Goal: Task Accomplishment & Management: Complete application form

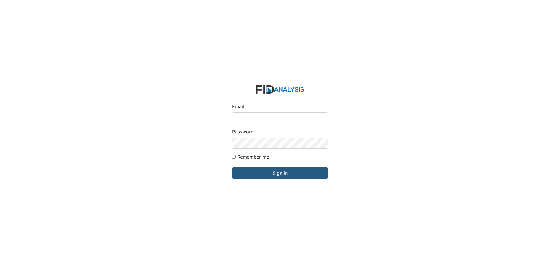
click at [265, 116] on input "Email" at bounding box center [280, 117] width 96 height 11
type input "[EMAIL_ADDRESS][DOMAIN_NAME]"
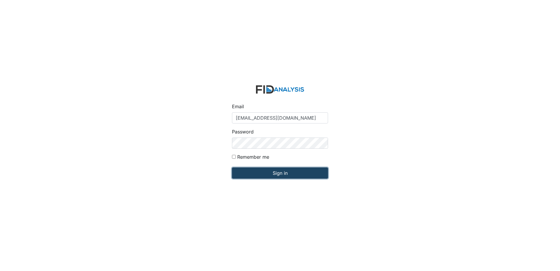
click at [319, 176] on input "Sign in" at bounding box center [280, 172] width 96 height 11
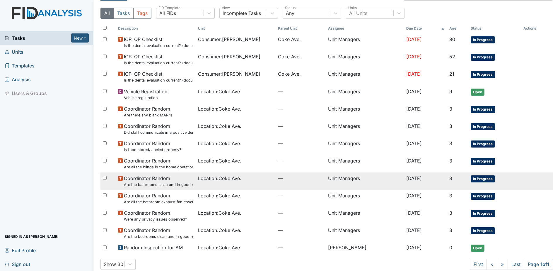
scroll to position [23, 0]
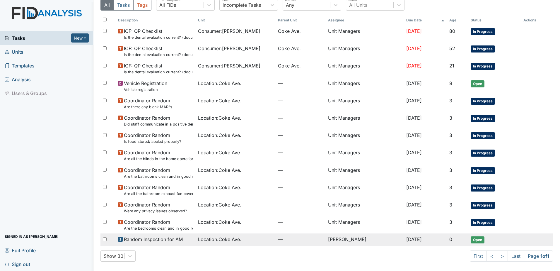
click at [480, 241] on span "Open" at bounding box center [478, 239] width 14 height 7
click at [478, 241] on span "Open" at bounding box center [478, 239] width 14 height 7
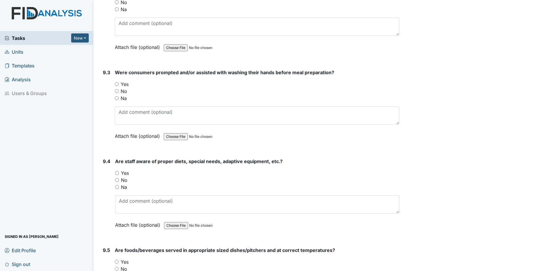
scroll to position [4569, 0]
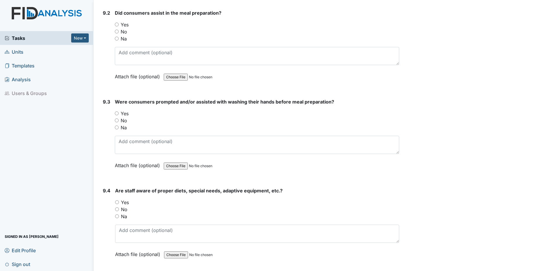
click at [118, 24] on input "Yes" at bounding box center [117, 25] width 4 height 4
radio input "true"
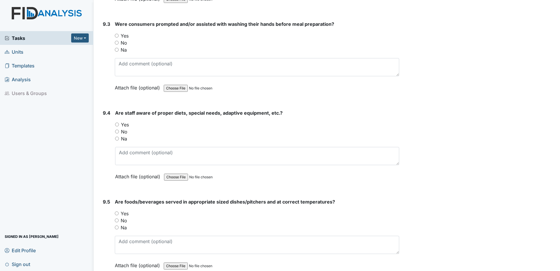
scroll to position [4657, 0]
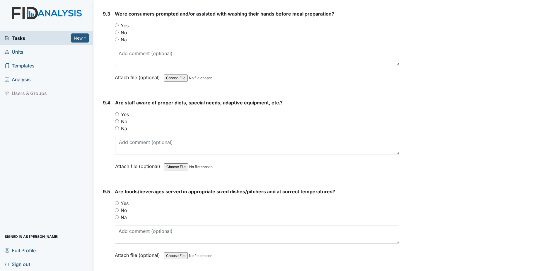
click at [117, 25] on input "Yes" at bounding box center [117, 25] width 4 height 4
radio input "true"
click at [118, 116] on div "Yes" at bounding box center [257, 114] width 284 height 7
click at [117, 114] on input "Yes" at bounding box center [117, 114] width 4 height 4
radio input "true"
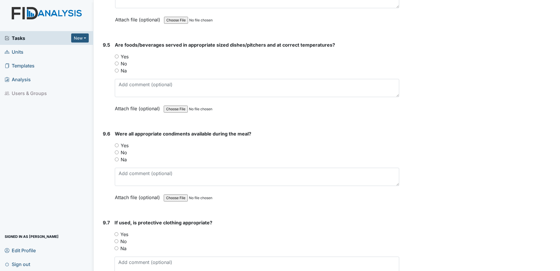
scroll to position [4833, 0]
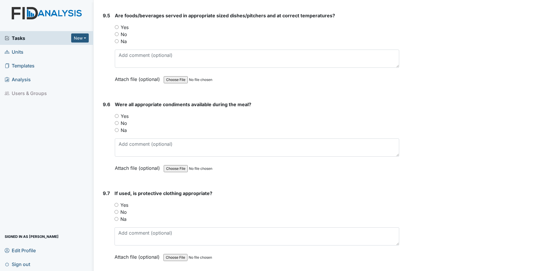
click at [117, 28] on input "Yes" at bounding box center [117, 27] width 4 height 4
radio input "true"
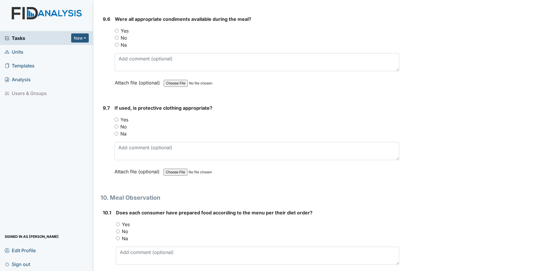
scroll to position [4921, 0]
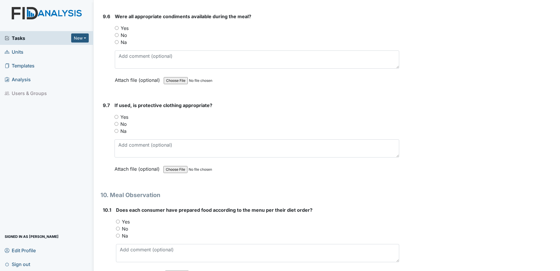
click at [117, 26] on input "Yes" at bounding box center [117, 28] width 4 height 4
radio input "true"
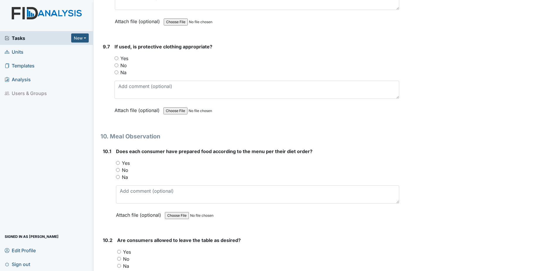
scroll to position [5009, 0]
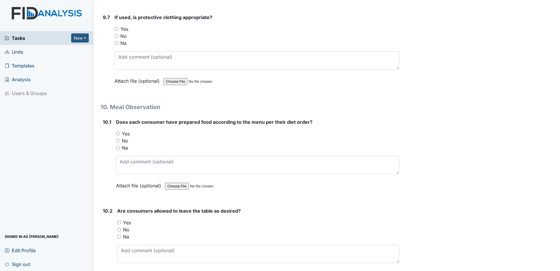
click at [117, 29] on input "Yes" at bounding box center [117, 29] width 4 height 4
radio input "true"
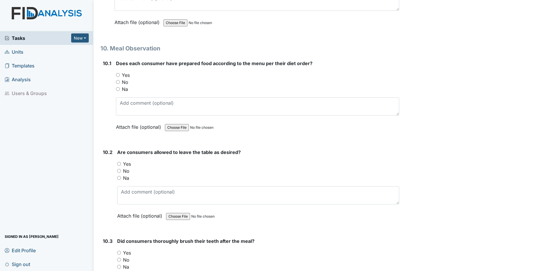
scroll to position [5097, 0]
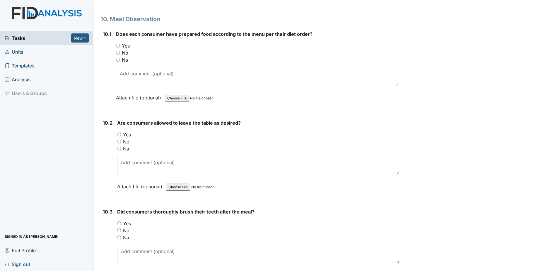
click at [117, 46] on input "Yes" at bounding box center [118, 46] width 4 height 4
radio input "true"
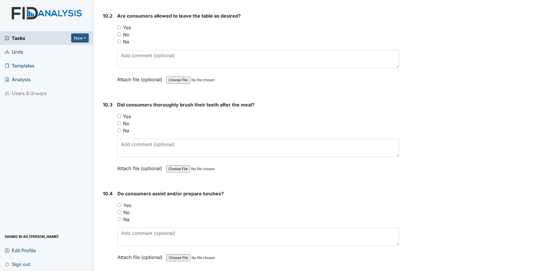
scroll to position [5214, 0]
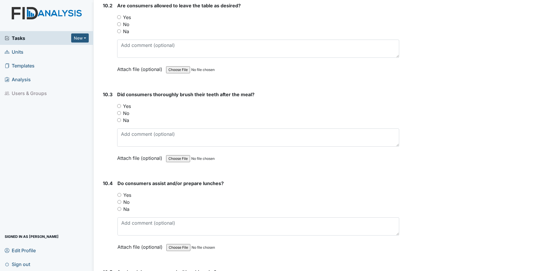
click at [119, 18] on input "Yes" at bounding box center [119, 17] width 4 height 4
radio input "true"
click at [330, 95] on strong "Did consumers thoroughly brush their teeth after the meal?" at bounding box center [258, 94] width 282 height 7
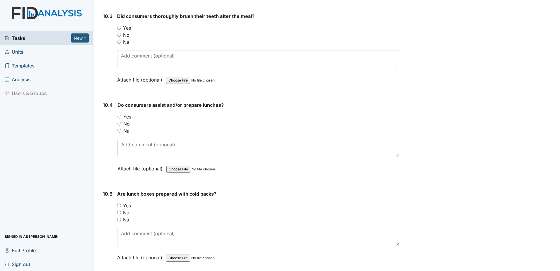
scroll to position [5302, 0]
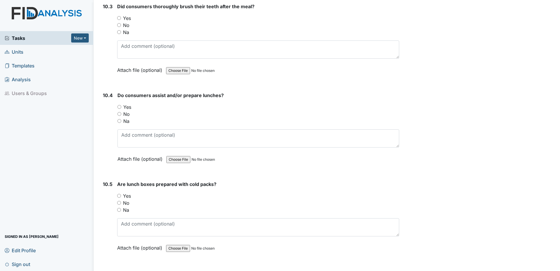
click at [119, 18] on input "Yes" at bounding box center [119, 18] width 4 height 4
radio input "true"
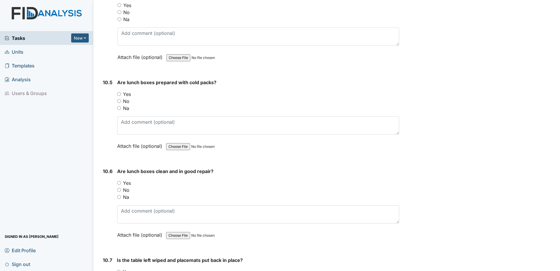
scroll to position [5390, 0]
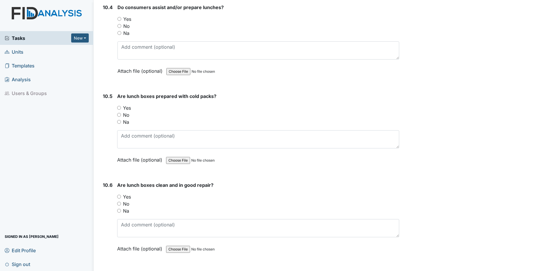
click at [119, 109] on input "Yes" at bounding box center [119, 108] width 4 height 4
radio input "true"
click at [120, 196] on input "Yes" at bounding box center [119, 196] width 4 height 4
radio input "true"
click at [118, 17] on input "Yes" at bounding box center [119, 19] width 4 height 4
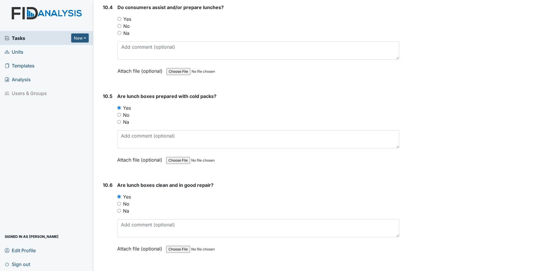
radio input "true"
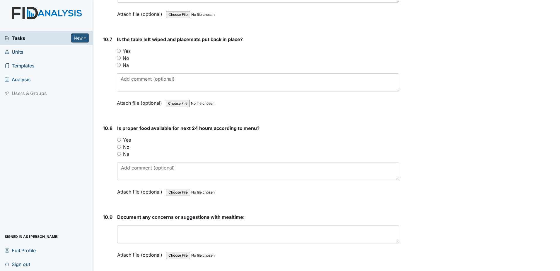
scroll to position [5653, 0]
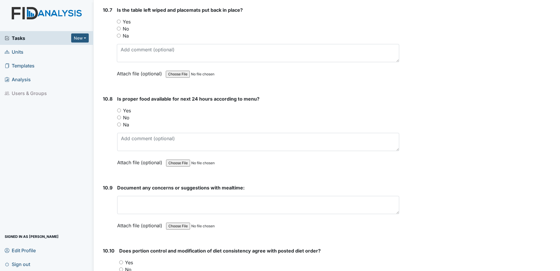
click at [117, 20] on input "Yes" at bounding box center [119, 22] width 4 height 4
radio input "true"
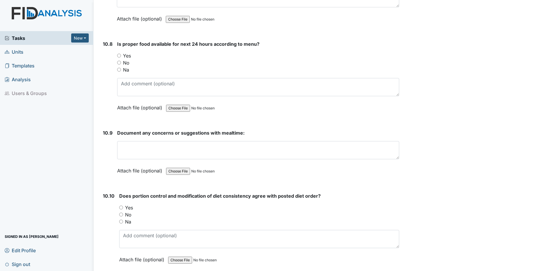
scroll to position [5741, 0]
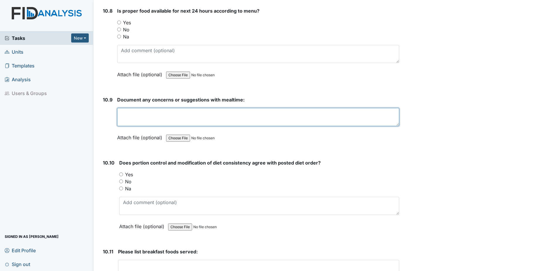
click at [180, 120] on textarea at bounding box center [258, 117] width 282 height 18
type textarea "none"
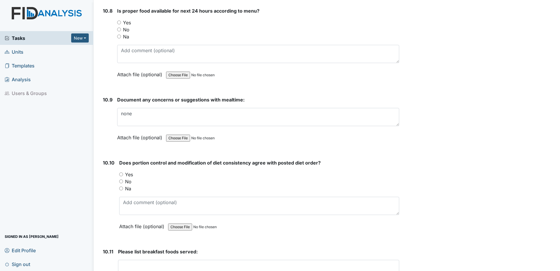
click at [117, 21] on input "Yes" at bounding box center [119, 23] width 4 height 4
radio input "true"
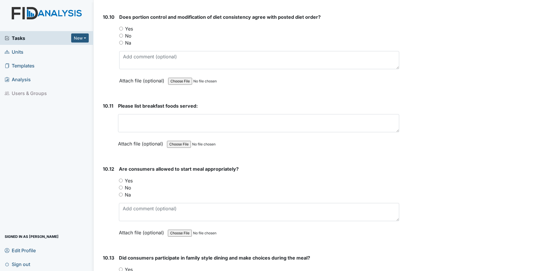
scroll to position [5888, 0]
